Goal: Navigation & Orientation: Find specific page/section

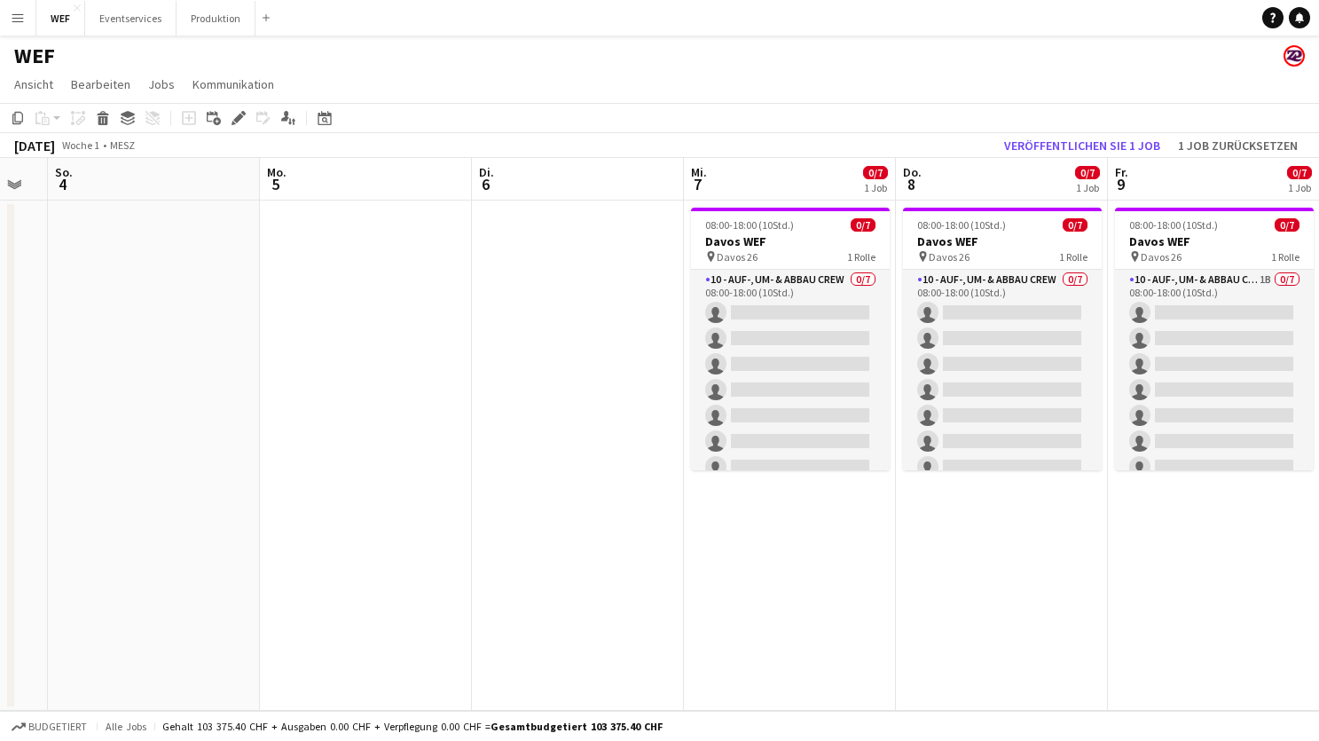
scroll to position [0, 503]
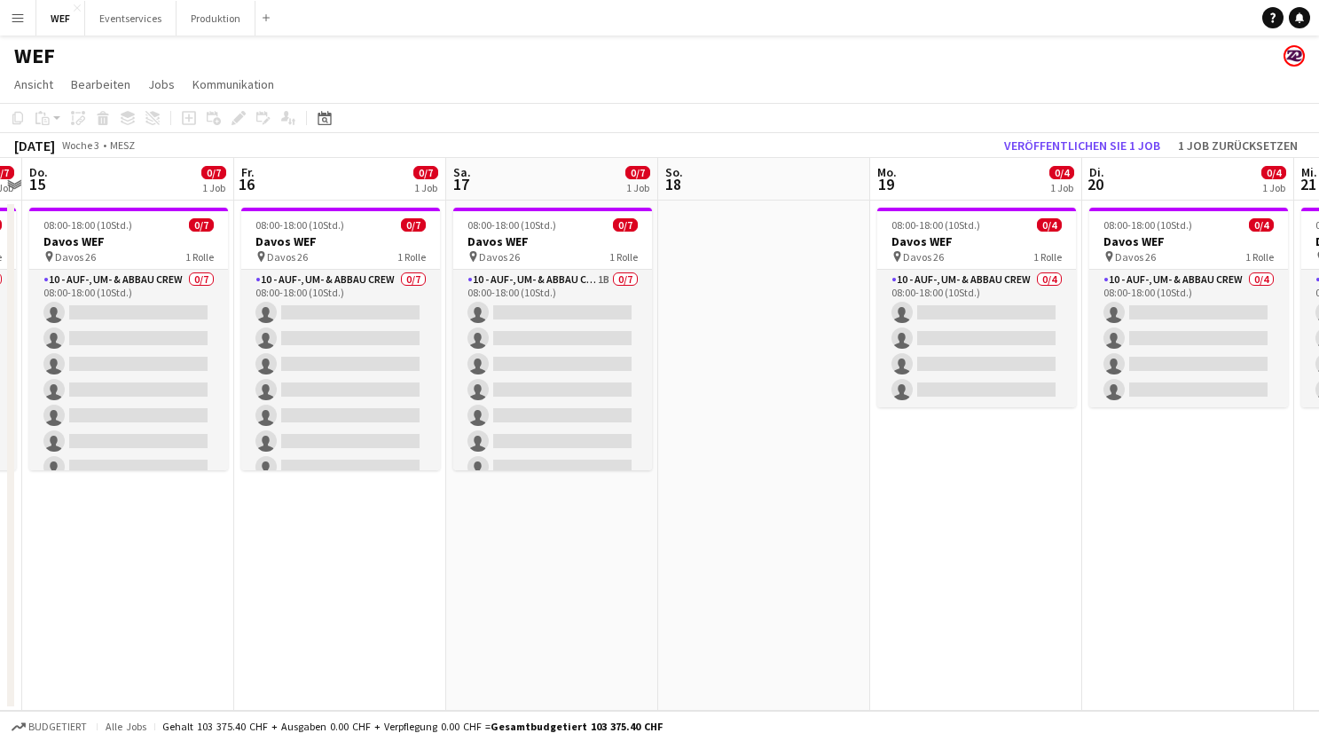
scroll to position [0, 631]
